Goal: Task Accomplishment & Management: Use online tool/utility

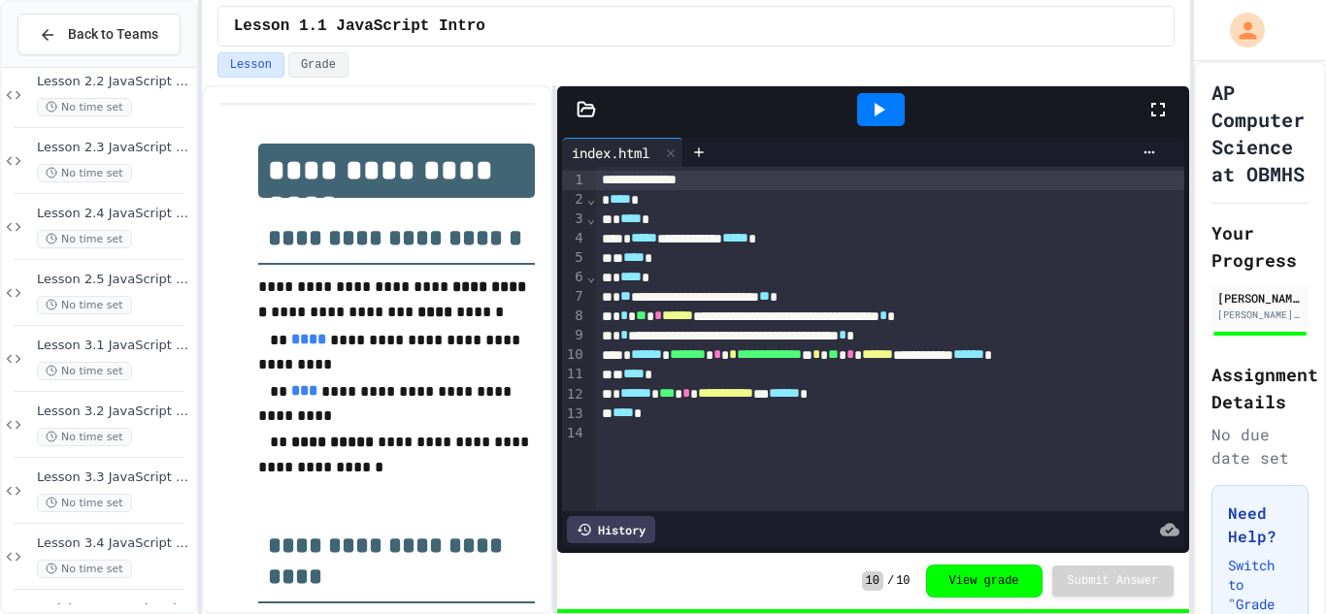
scroll to position [1606, 0]
click at [153, 564] on div "No time set" at bounding box center [114, 572] width 155 height 18
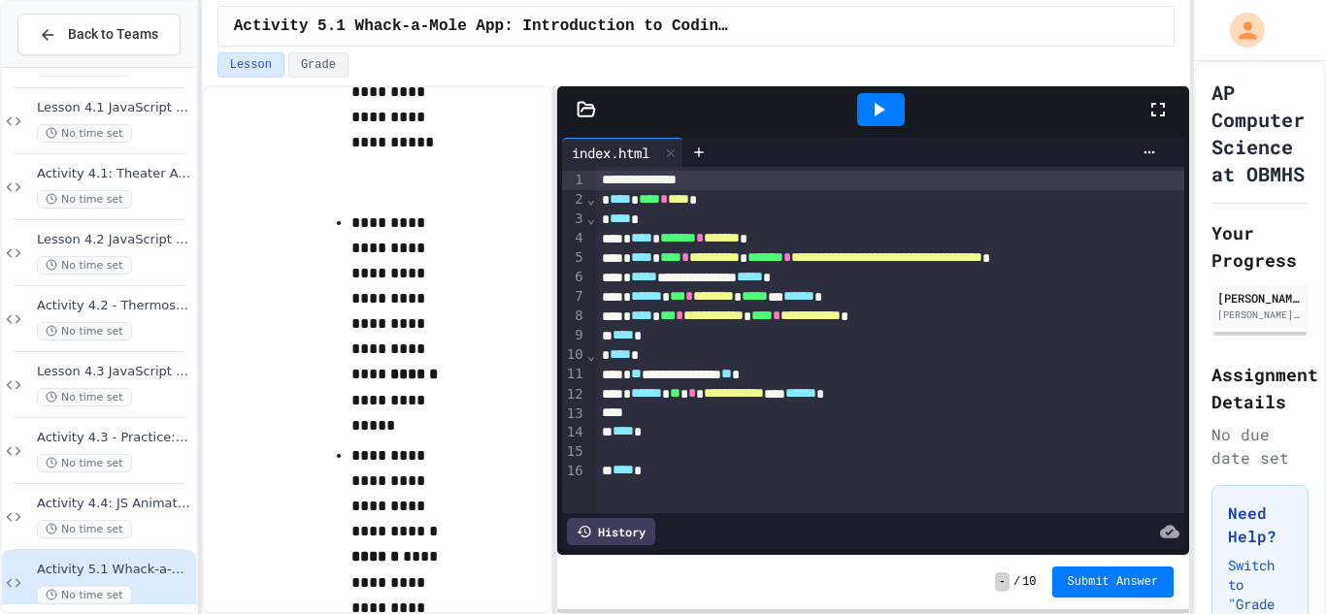
scroll to position [4440, 0]
click at [701, 154] on icon at bounding box center [699, 153] width 16 height 16
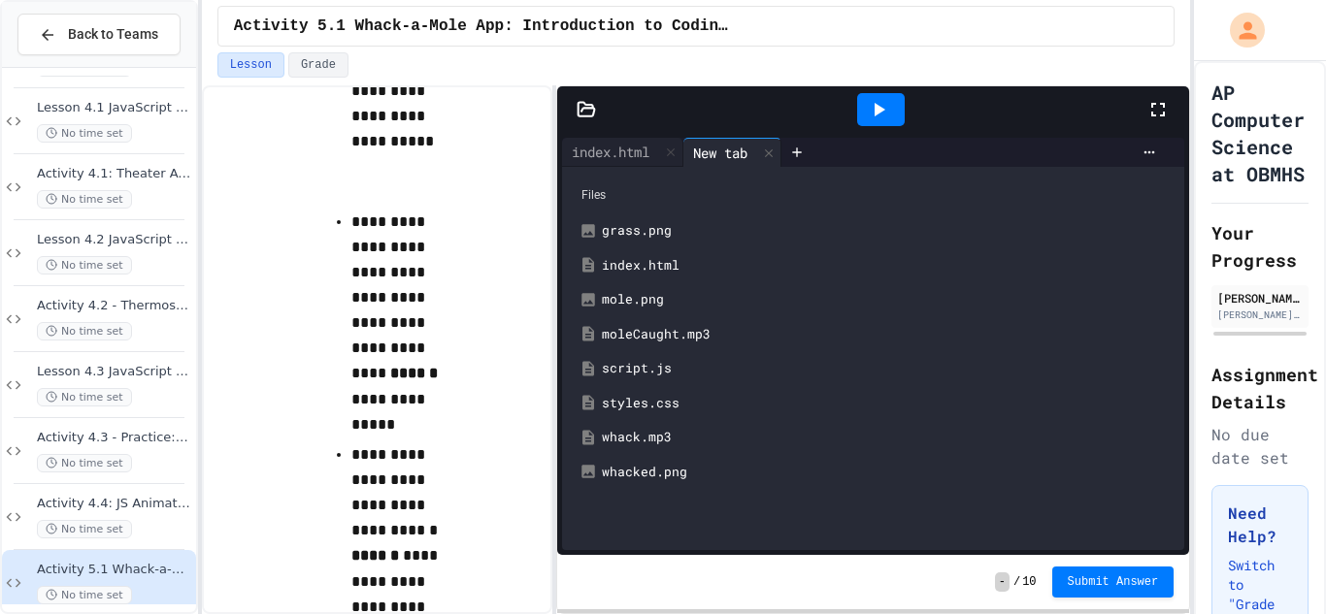
click at [668, 407] on div "styles.css" at bounding box center [887, 403] width 571 height 19
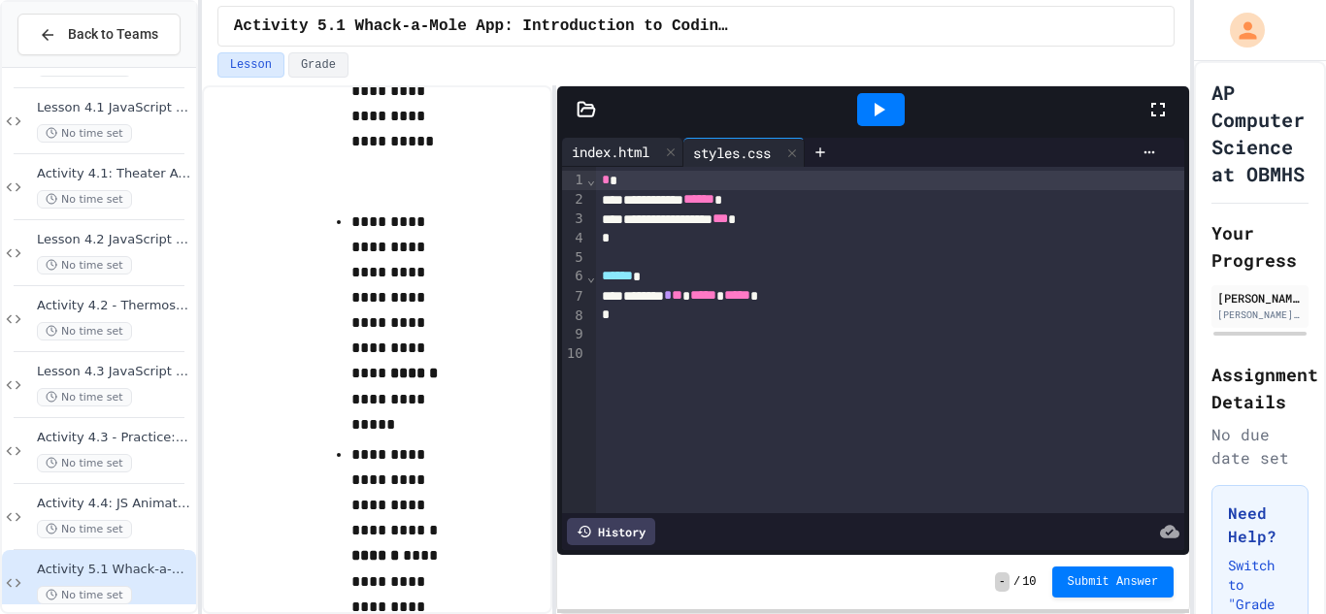
click at [633, 150] on div "index.html" at bounding box center [610, 152] width 97 height 20
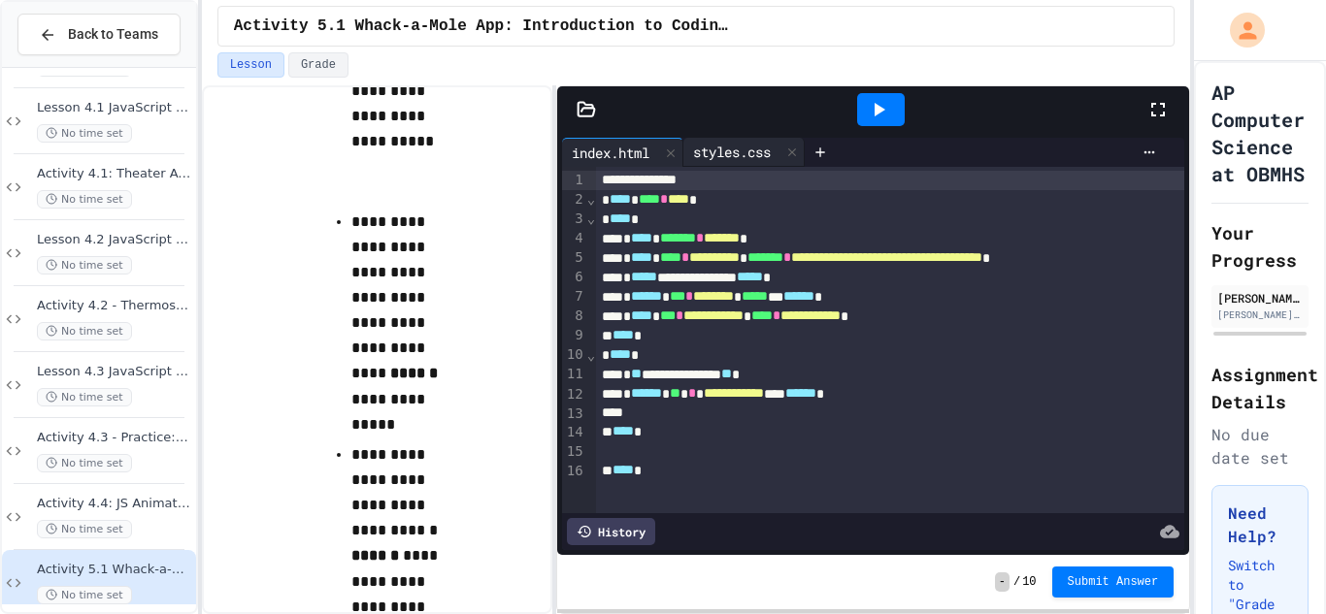
click at [715, 146] on div "styles.css" at bounding box center [731, 152] width 97 height 20
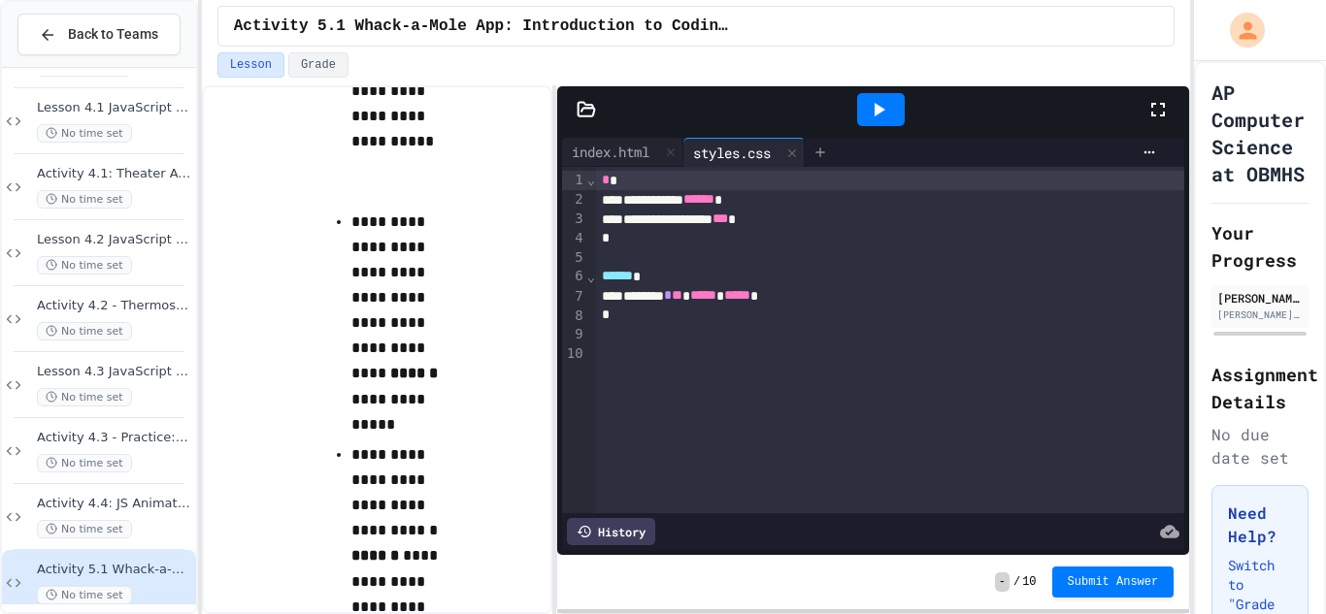
click at [824, 152] on icon at bounding box center [819, 152] width 9 height 9
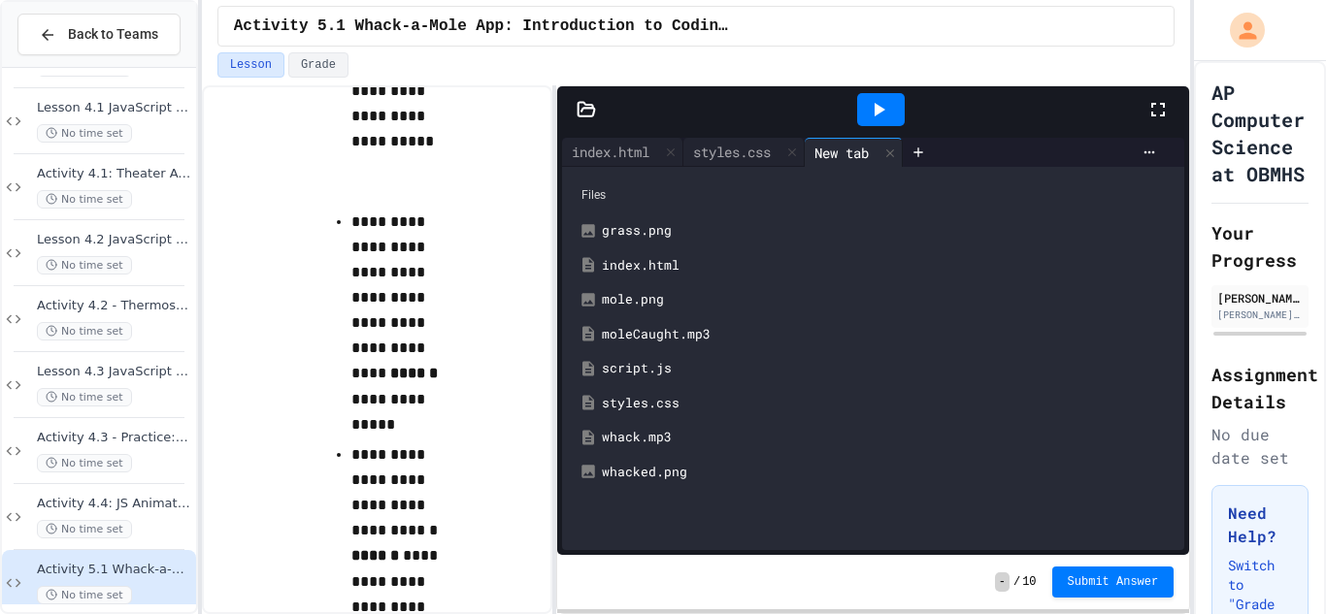
click at [675, 360] on div "script.js" at bounding box center [887, 368] width 571 height 19
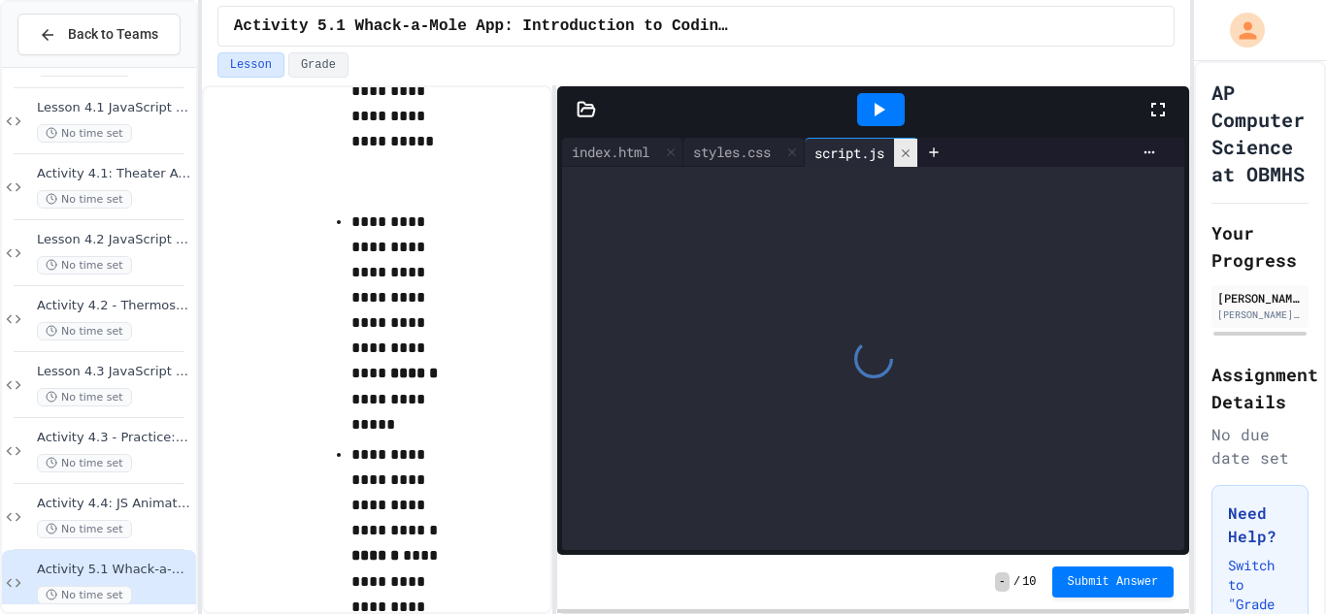
click at [912, 153] on icon at bounding box center [906, 154] width 14 height 14
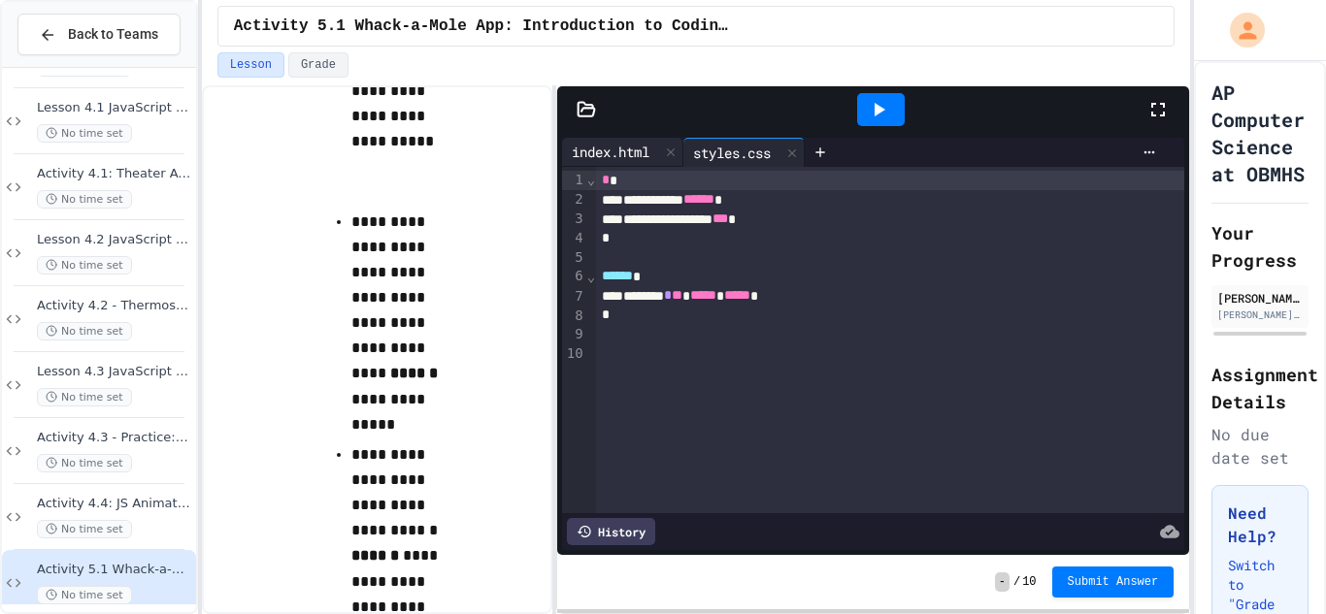
click at [603, 157] on div "index.html" at bounding box center [610, 152] width 97 height 20
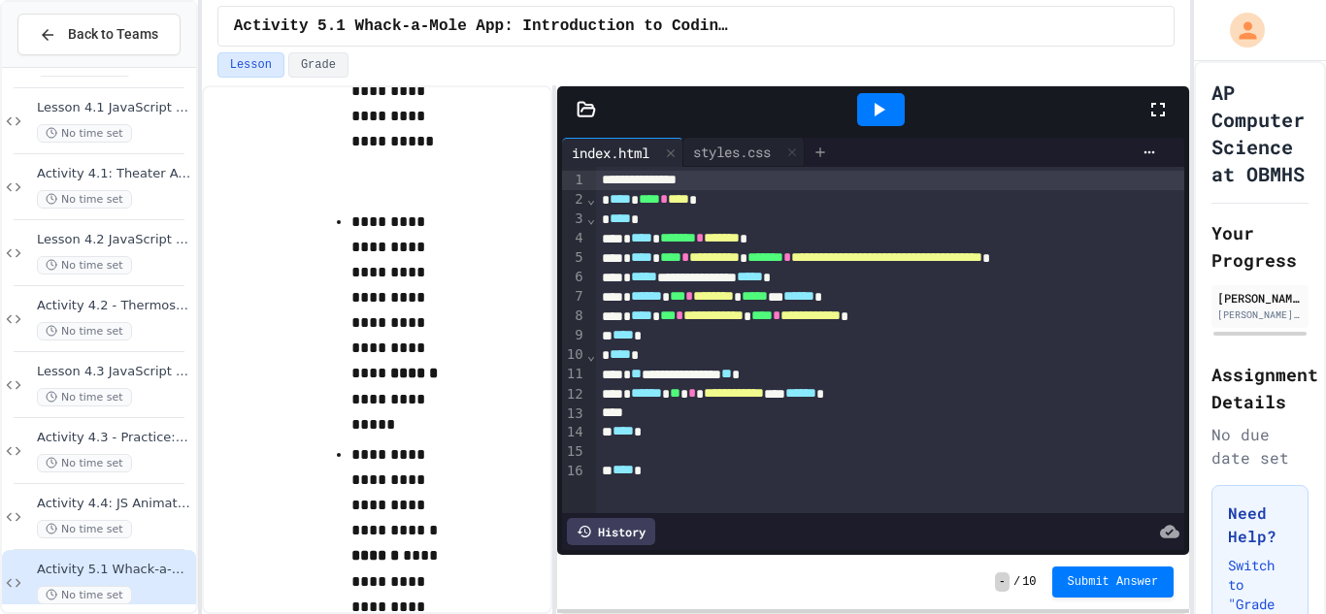
click at [825, 145] on icon at bounding box center [820, 153] width 16 height 16
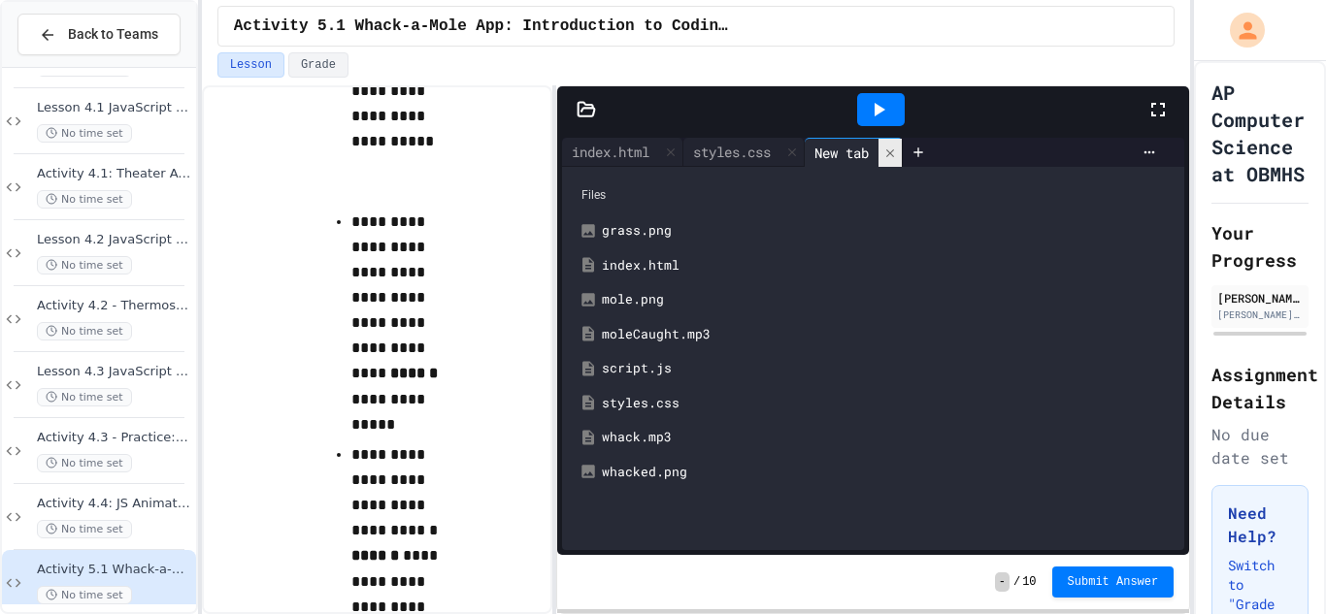
click at [897, 151] on icon at bounding box center [890, 154] width 14 height 14
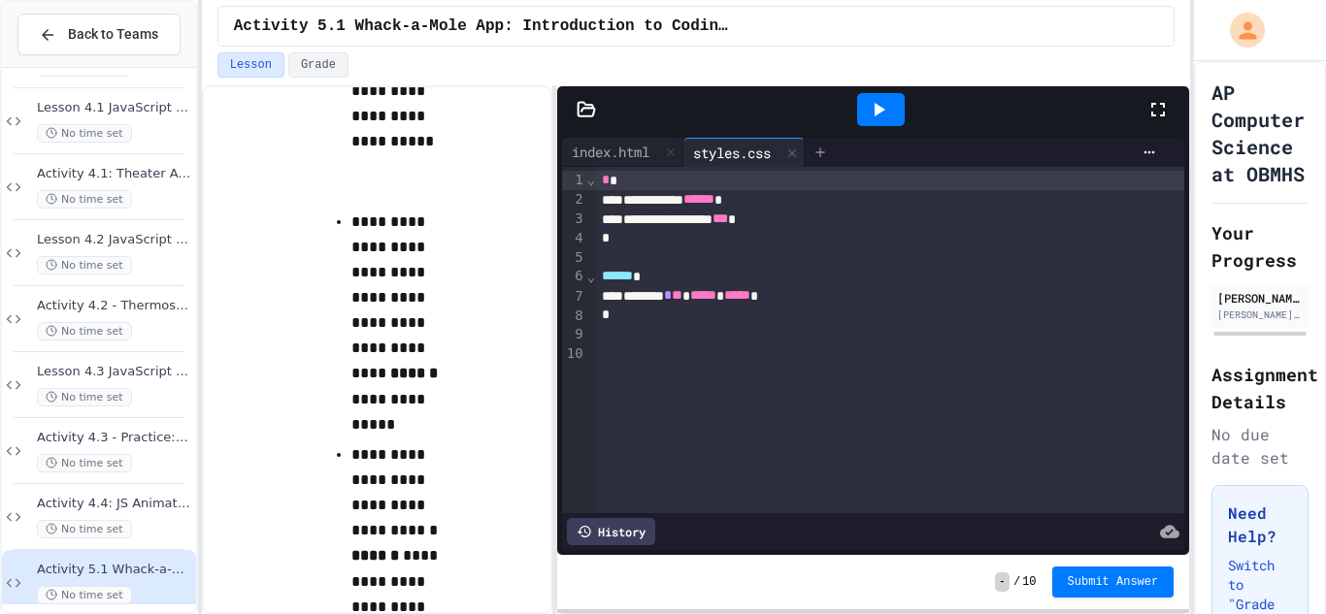
click at [828, 157] on icon at bounding box center [820, 153] width 16 height 16
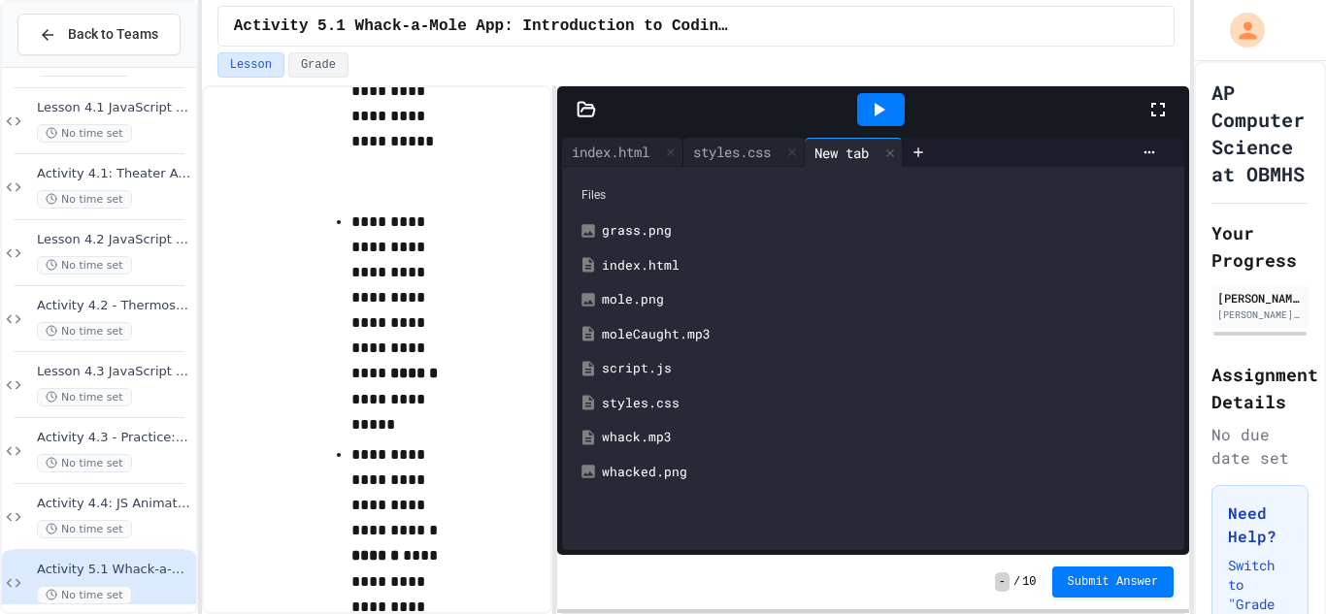
click at [669, 372] on div "script.js" at bounding box center [887, 368] width 571 height 19
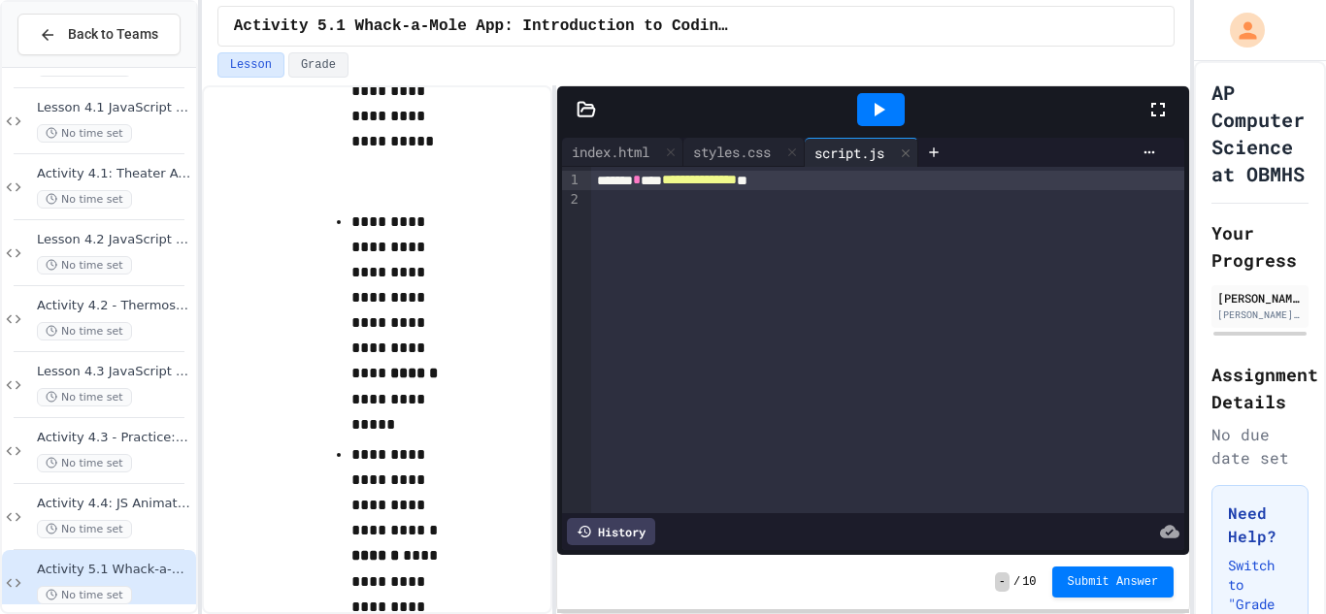
click at [862, 147] on div "script.js" at bounding box center [849, 153] width 89 height 20
click at [874, 164] on div "script.js" at bounding box center [862, 152] width 114 height 29
click at [872, 159] on div "script.js" at bounding box center [849, 153] width 89 height 20
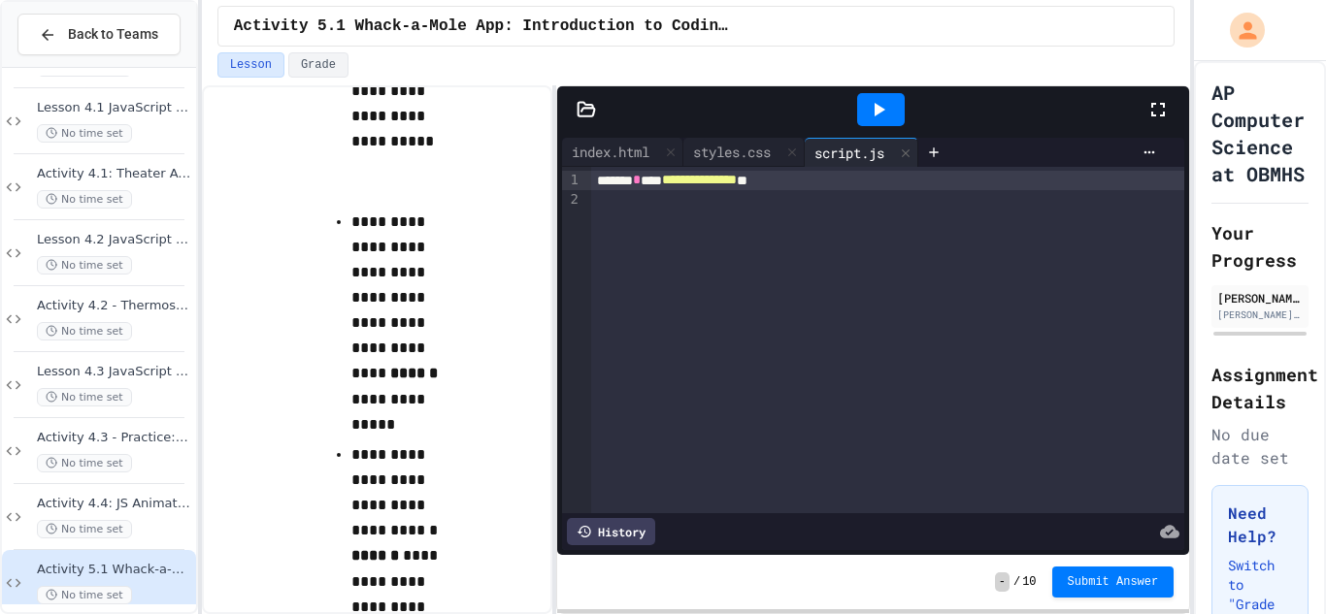
click at [872, 159] on div "script.js" at bounding box center [849, 153] width 89 height 20
click at [1141, 151] on icon at bounding box center [1149, 153] width 16 height 16
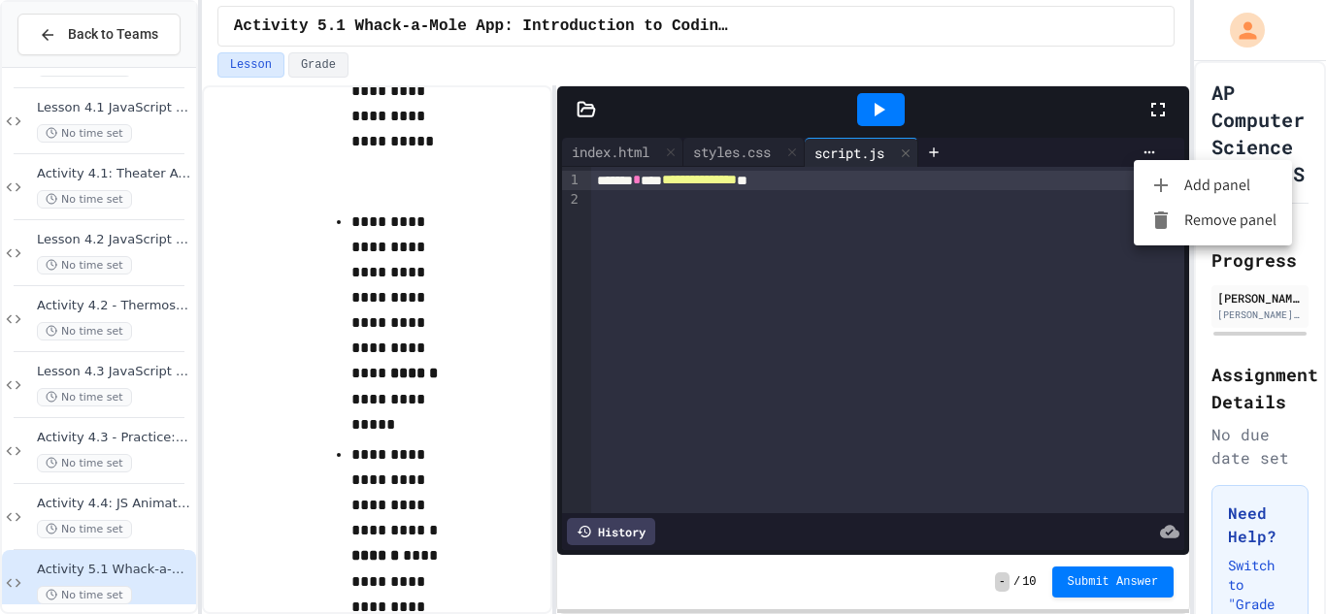
click at [1022, 210] on div at bounding box center [663, 307] width 1326 height 614
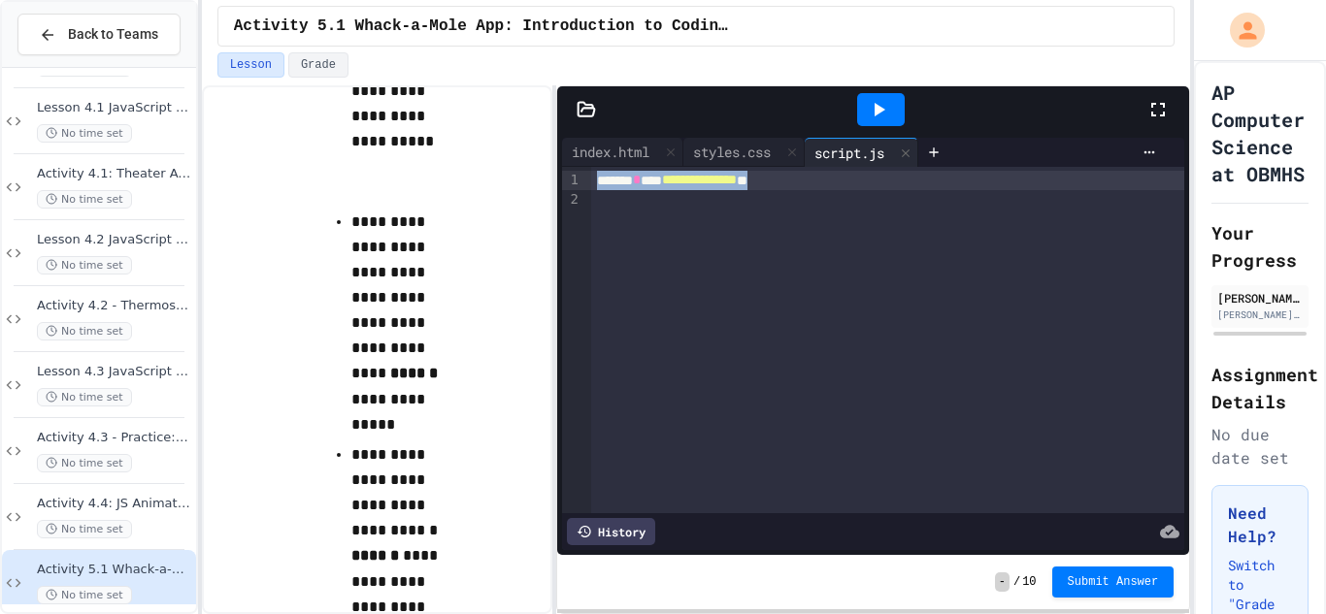
drag, startPoint x: 833, startPoint y: 178, endPoint x: 577, endPoint y: 178, distance: 255.2
click at [577, 178] on div "**********" at bounding box center [873, 340] width 622 height 346
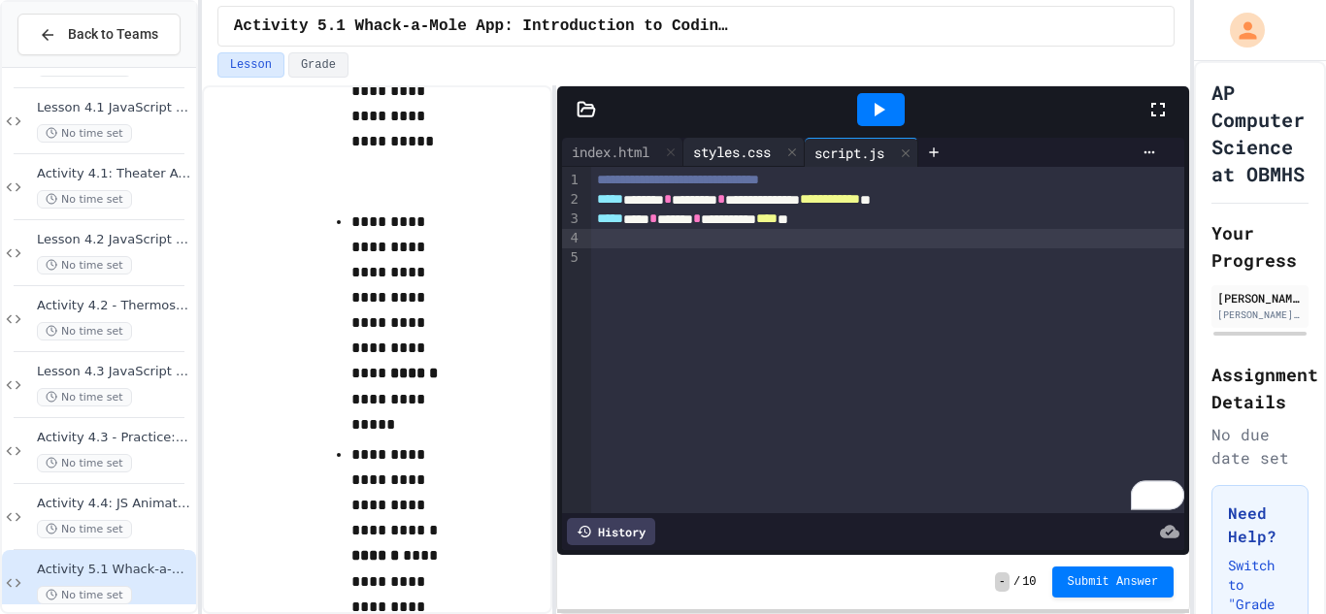
click at [755, 162] on div "styles.css" at bounding box center [743, 152] width 121 height 29
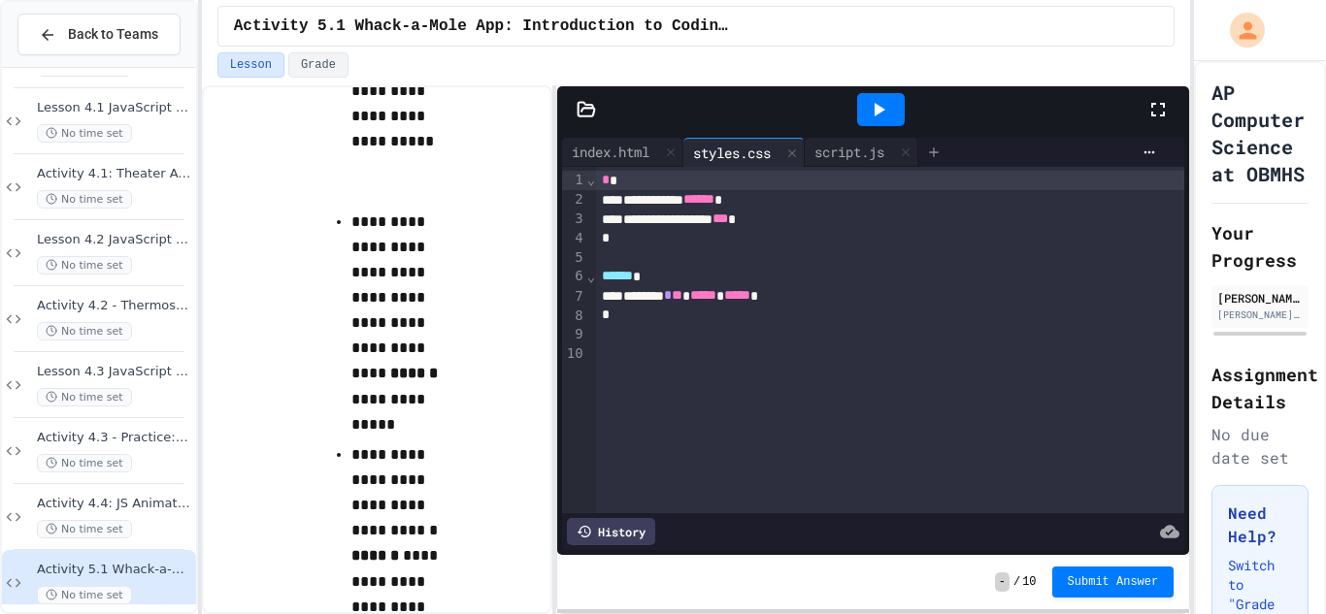
click at [941, 156] on icon at bounding box center [934, 153] width 16 height 16
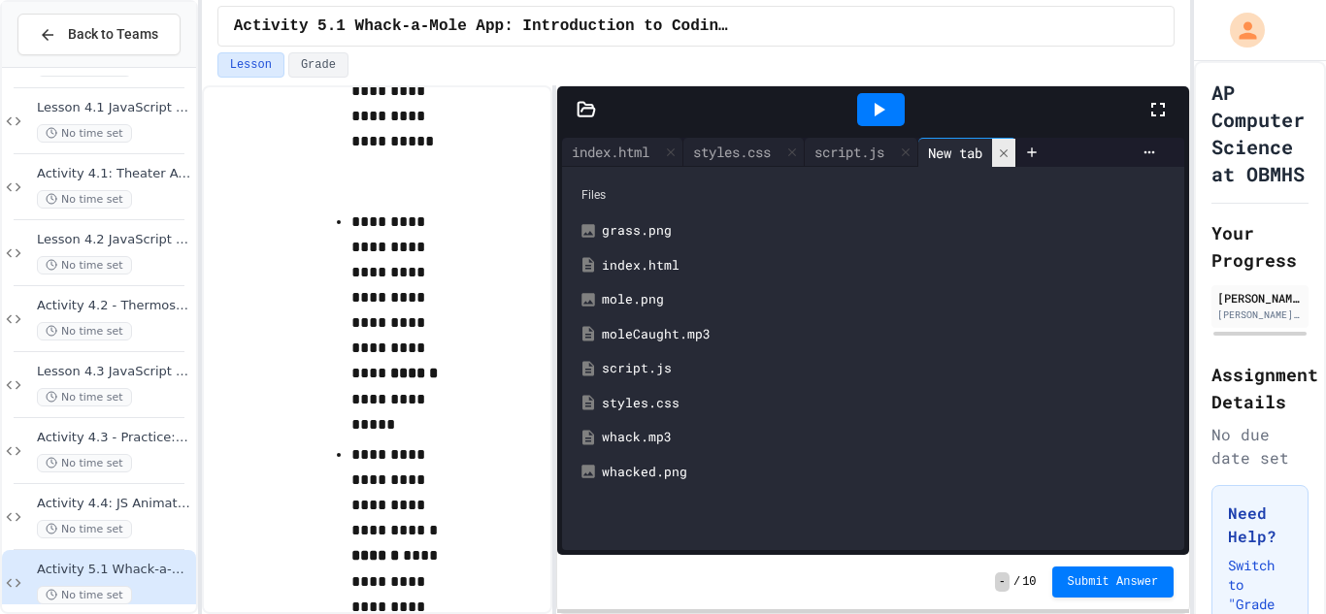
click at [1014, 164] on div at bounding box center [1003, 153] width 23 height 28
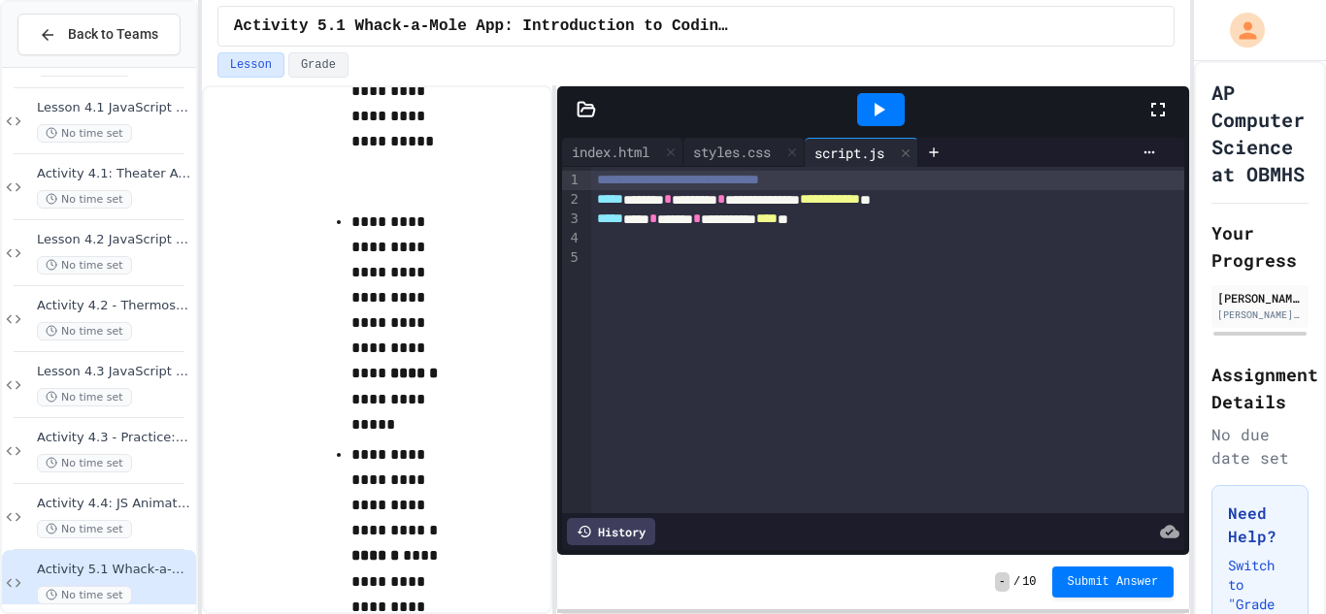
click at [583, 117] on icon at bounding box center [585, 109] width 19 height 19
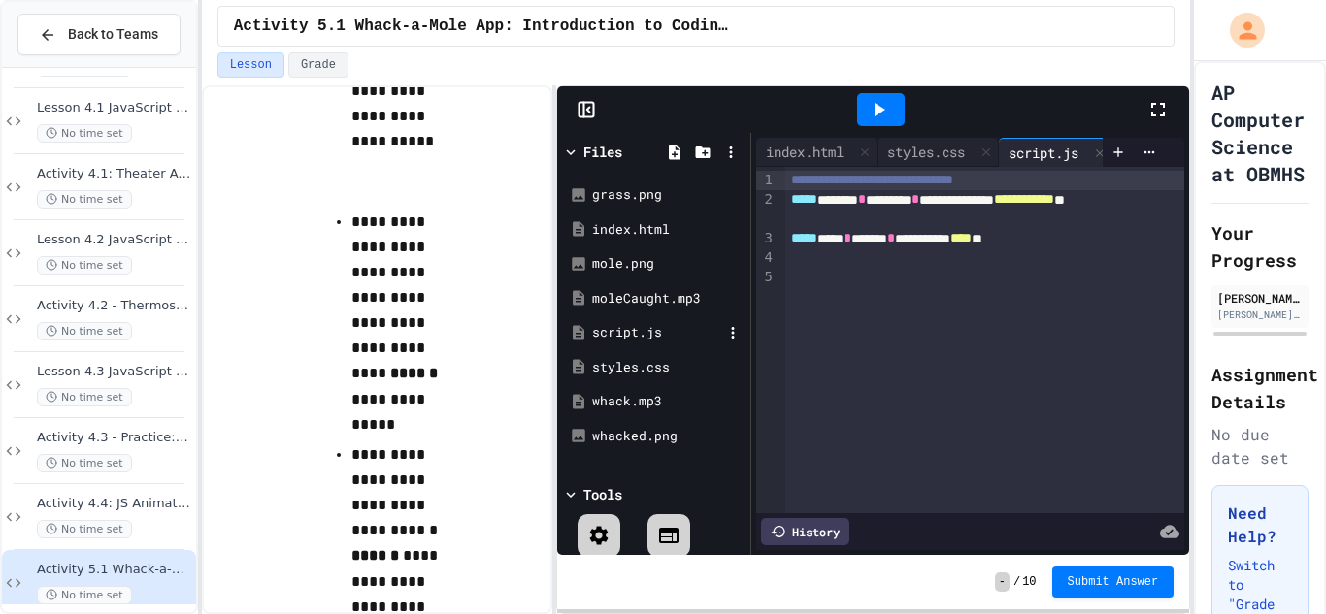
click at [610, 330] on div "script.js" at bounding box center [657, 332] width 130 height 19
click at [733, 334] on icon at bounding box center [732, 332] width 17 height 17
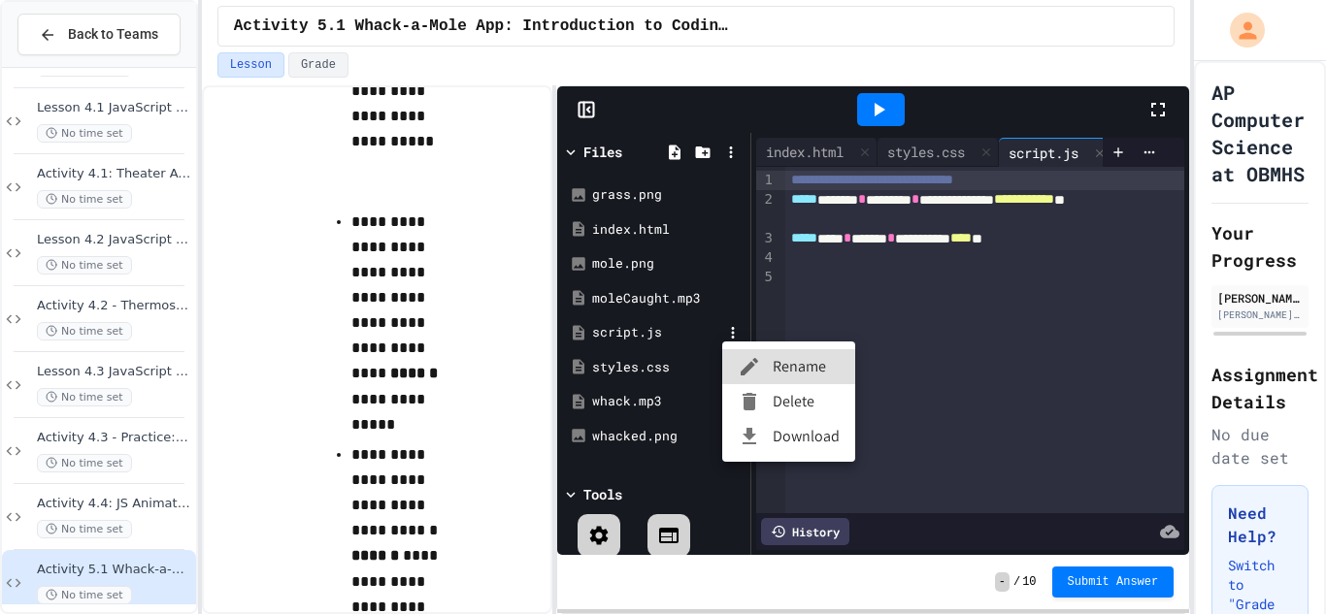
click at [800, 353] on li "Rename" at bounding box center [788, 366] width 133 height 35
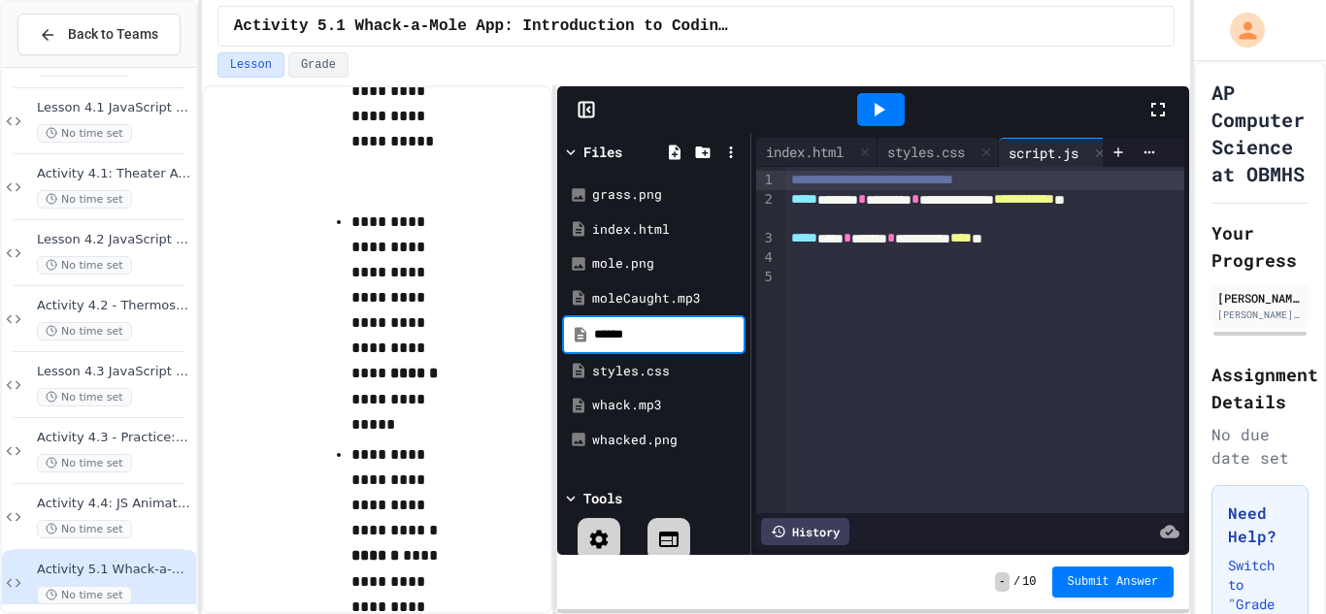
type input "******"
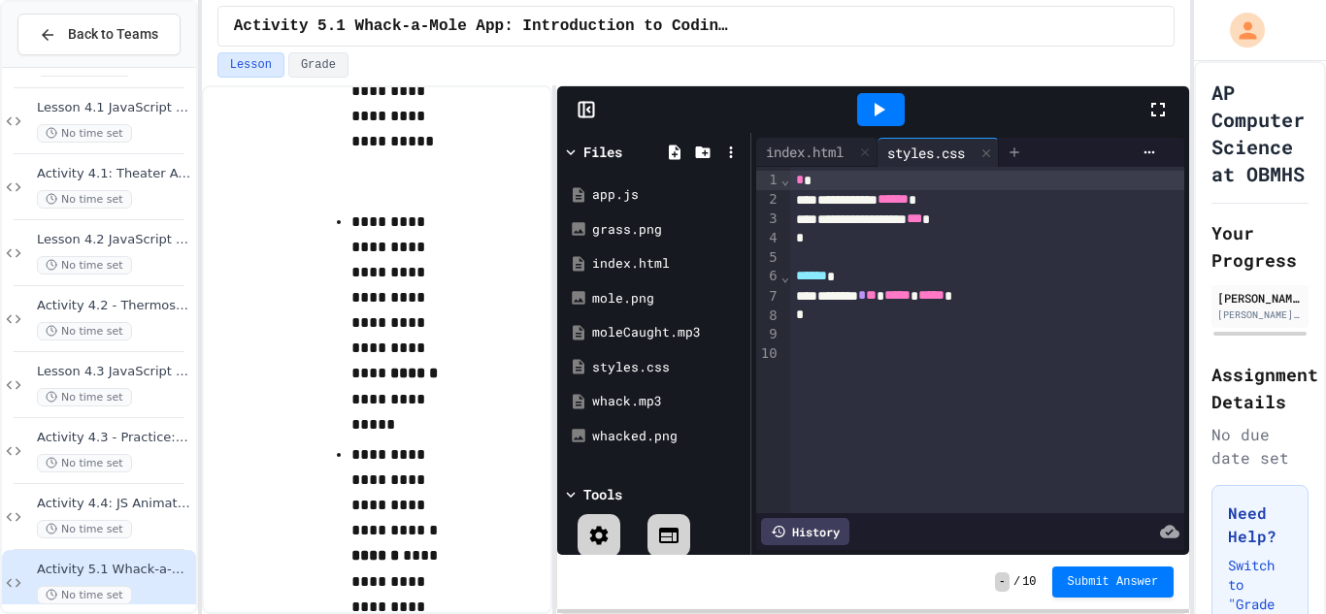
click at [1019, 153] on icon at bounding box center [1014, 153] width 16 height 16
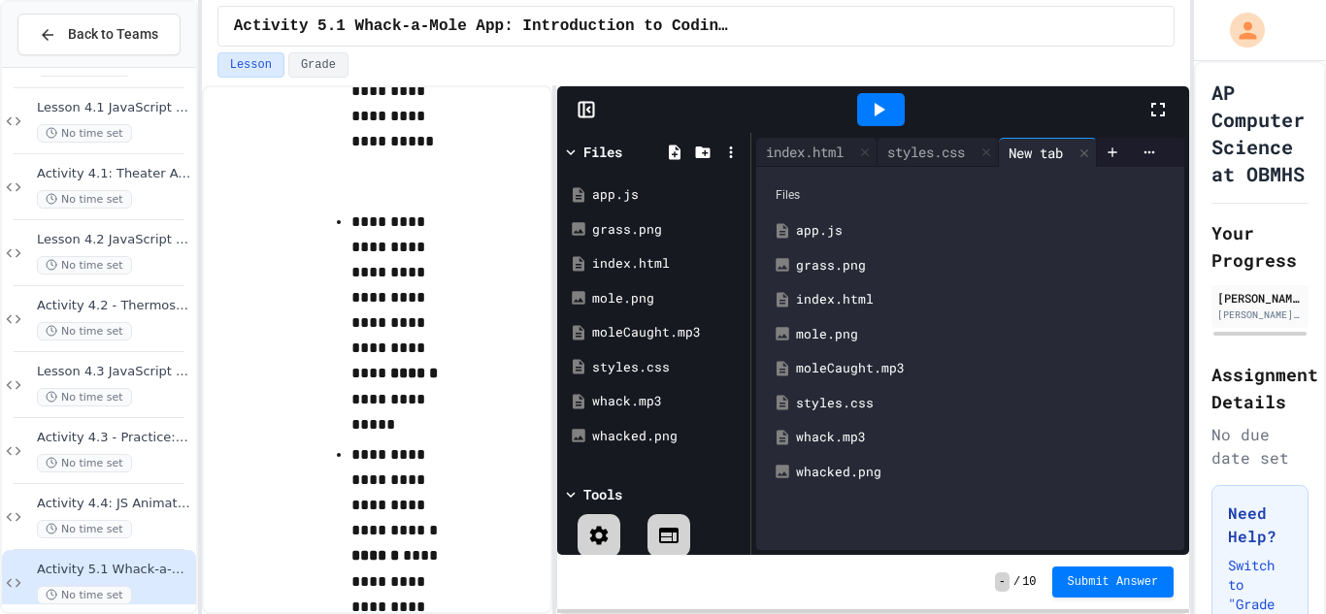
click at [838, 221] on div "app.js" at bounding box center [984, 230] width 377 height 19
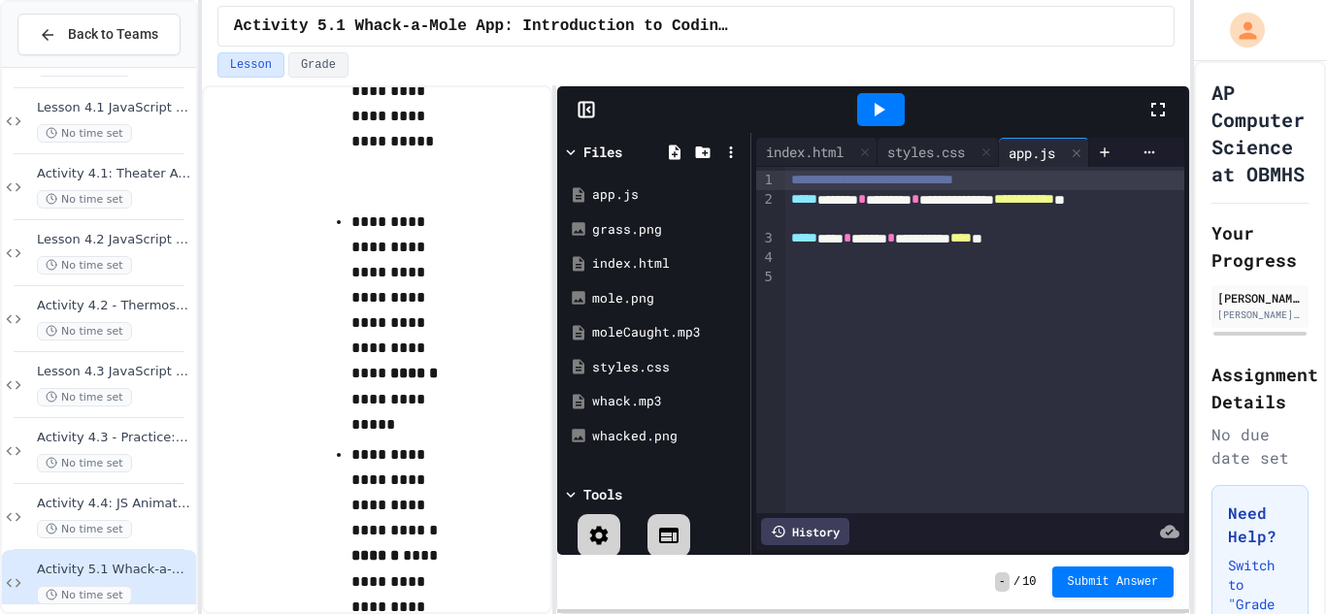
click at [580, 109] on icon at bounding box center [585, 109] width 19 height 19
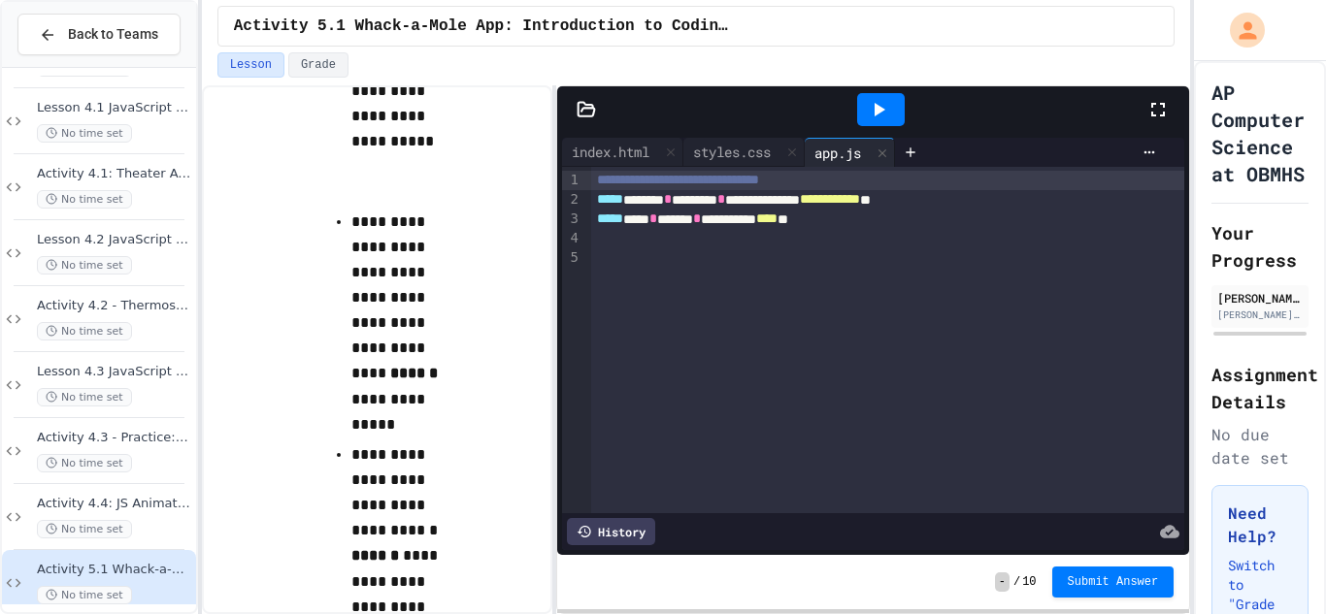
click at [676, 248] on div at bounding box center [887, 257] width 593 height 19
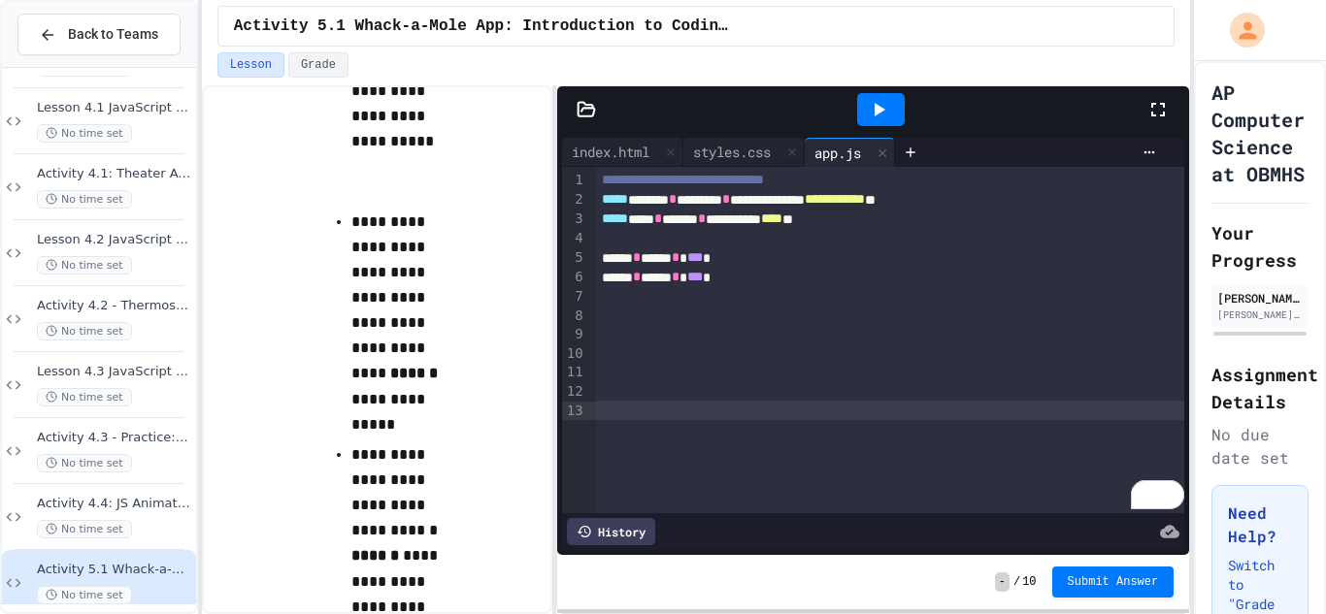
click at [647, 314] on div "To enrich screen reader interactions, please activate Accessibility in Grammarl…" at bounding box center [890, 316] width 589 height 19
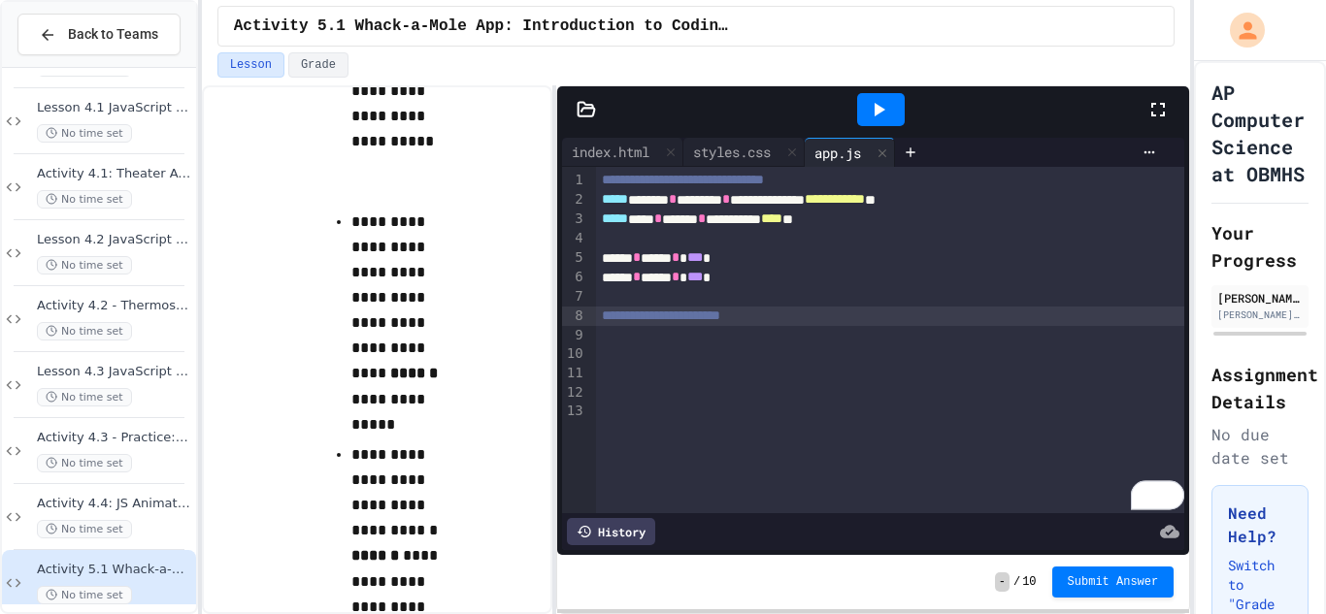
click at [619, 350] on div "To enrich screen reader interactions, please activate Accessibility in Grammarl…" at bounding box center [890, 354] width 589 height 19
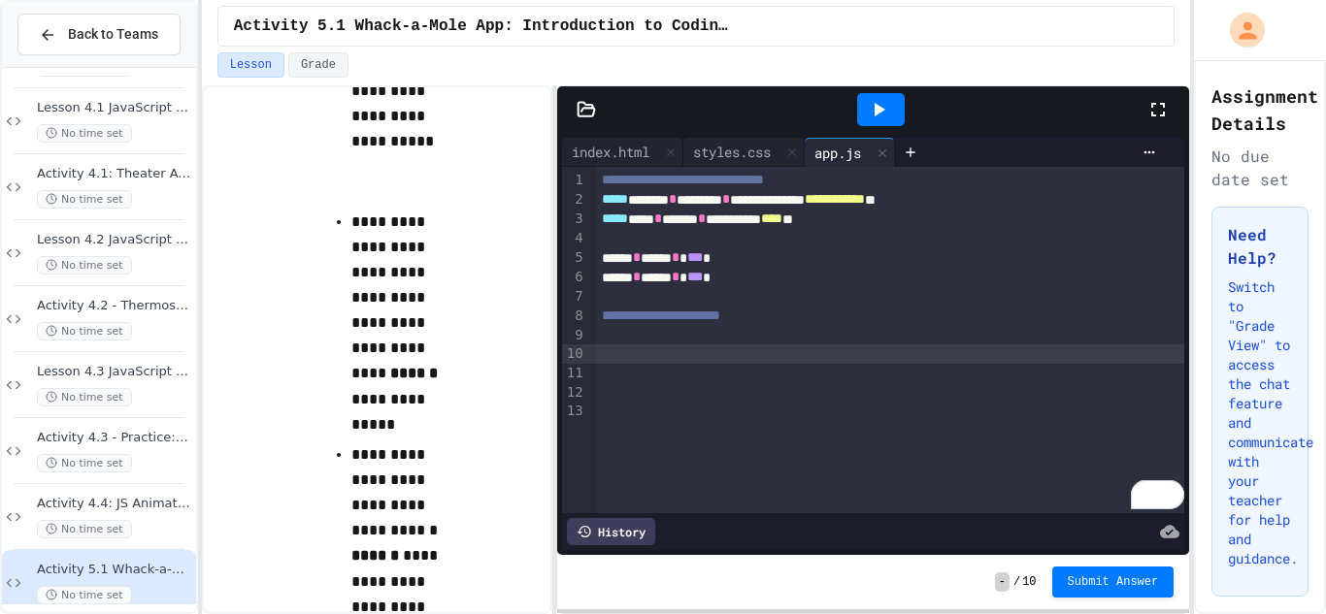
scroll to position [0, 0]
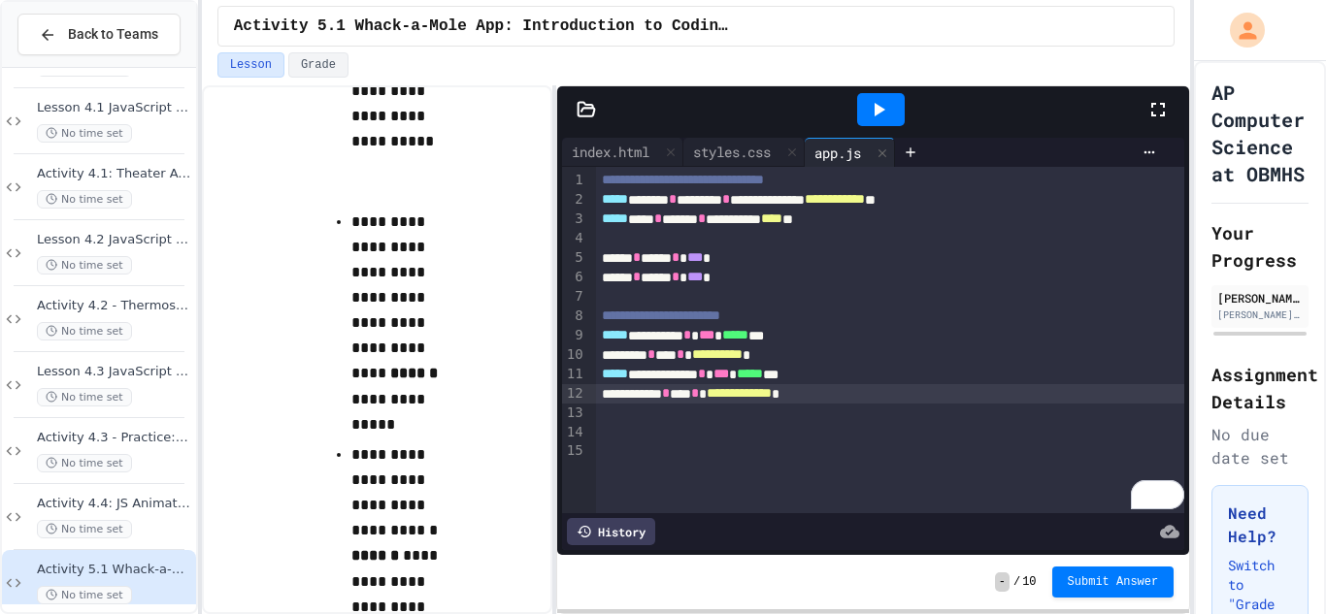
click at [468, 163] on ul "**********" at bounding box center [396, 299] width 152 height 1258
